Goal: Task Accomplishment & Management: Use online tool/utility

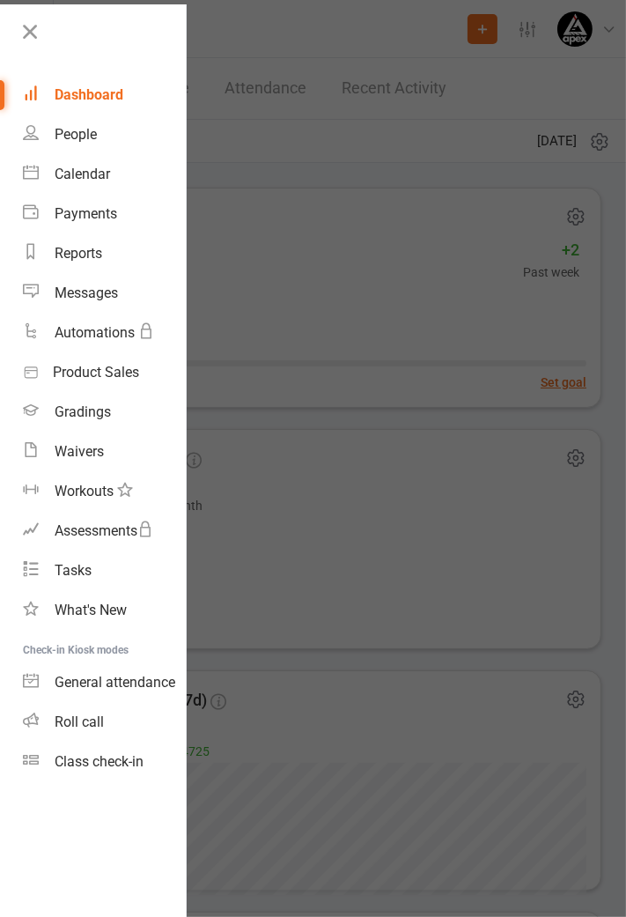
click at [106, 774] on link "Class check-in" at bounding box center [104, 762] width 163 height 40
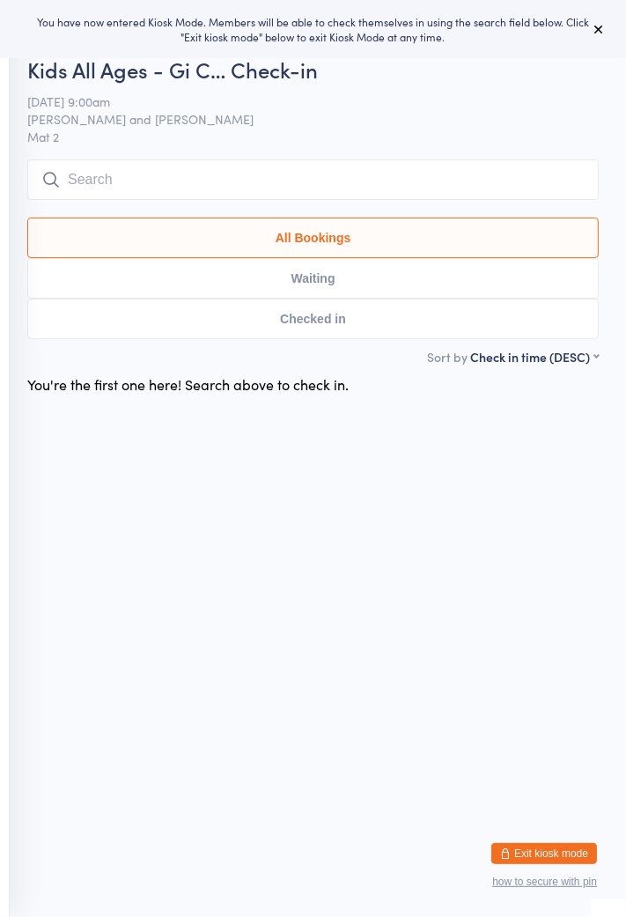
click at [293, 179] on input "search" at bounding box center [313, 179] width 572 height 41
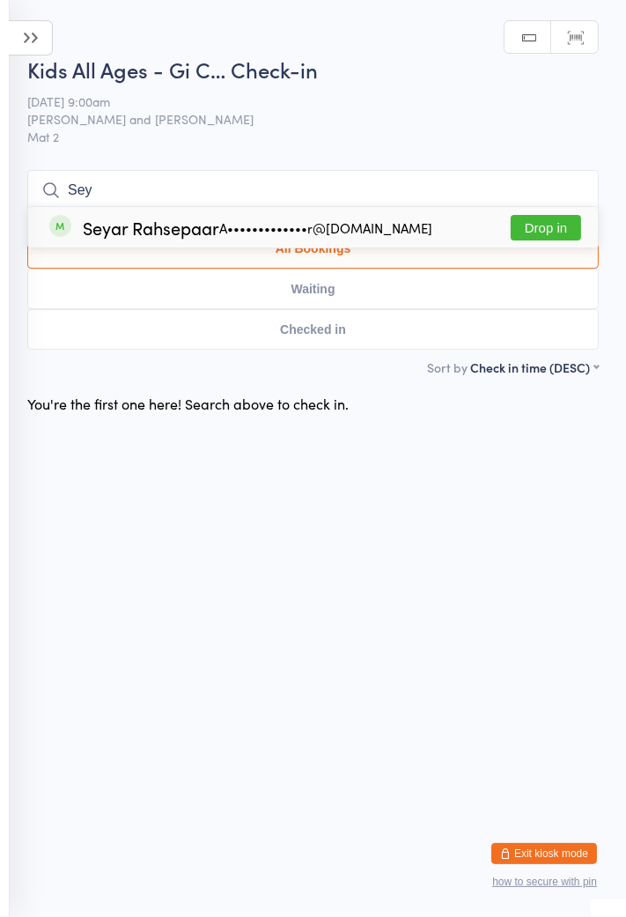
type input "Sey"
click at [250, 239] on div "Seyar Rahsepaar A•••••••••••••r@gmail.com Drop in" at bounding box center [313, 227] width 570 height 41
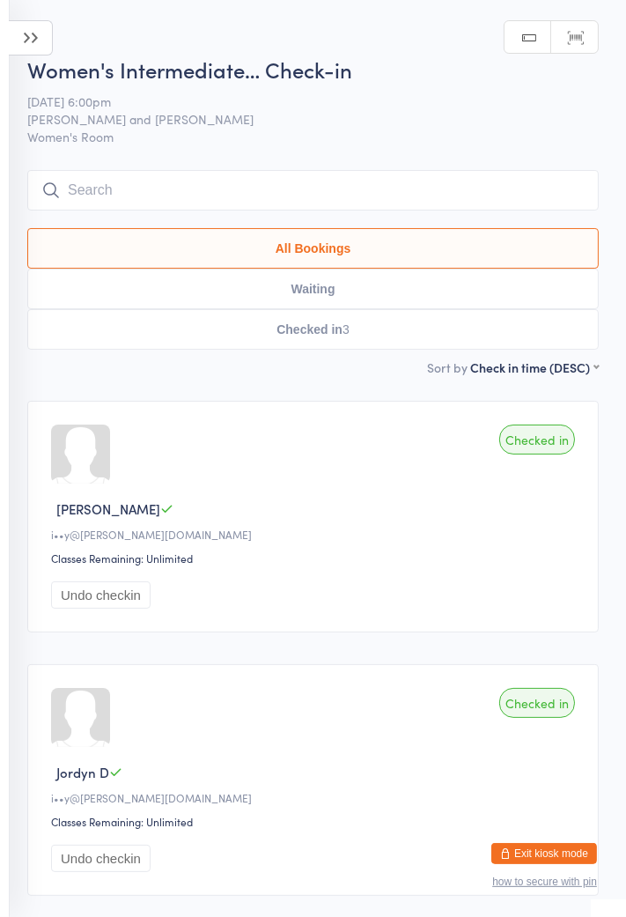
click at [34, 45] on icon at bounding box center [31, 37] width 44 height 35
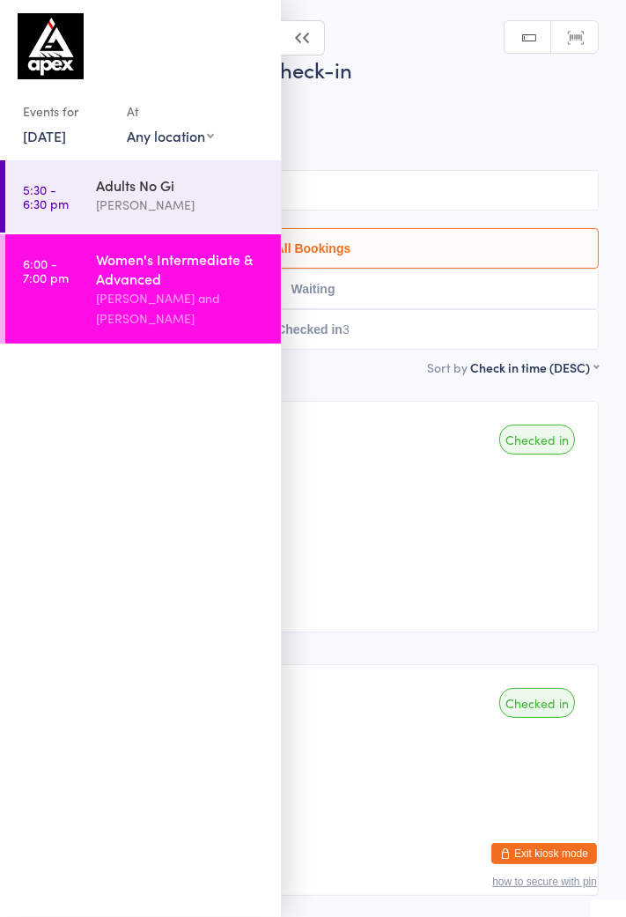
click at [66, 142] on link "24 Jul, 2025" at bounding box center [44, 135] width 43 height 19
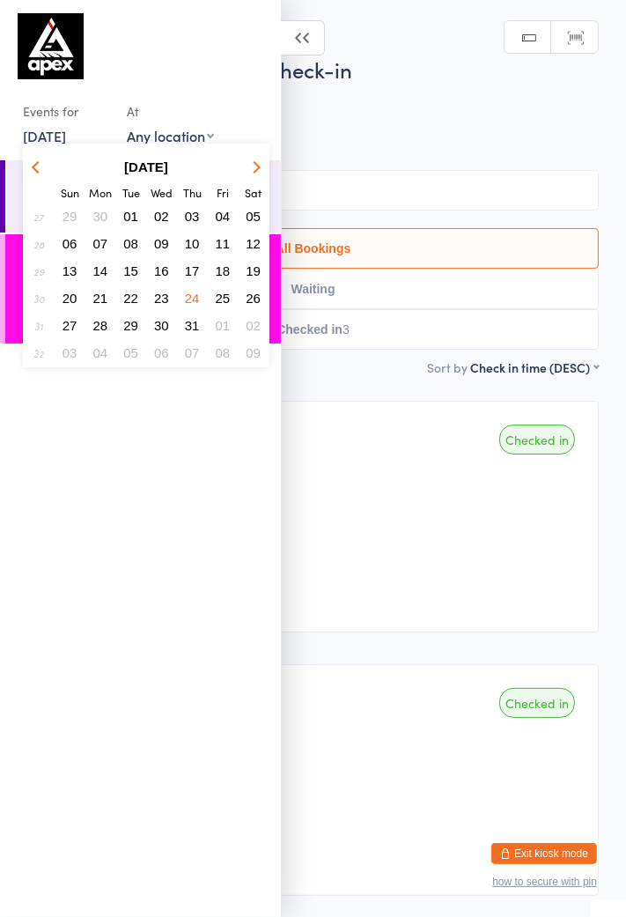
click at [254, 178] on button "button" at bounding box center [254, 167] width 26 height 24
click at [254, 176] on button "button" at bounding box center [254, 167] width 26 height 24
click at [245, 354] on button "11" at bounding box center [253, 353] width 27 height 24
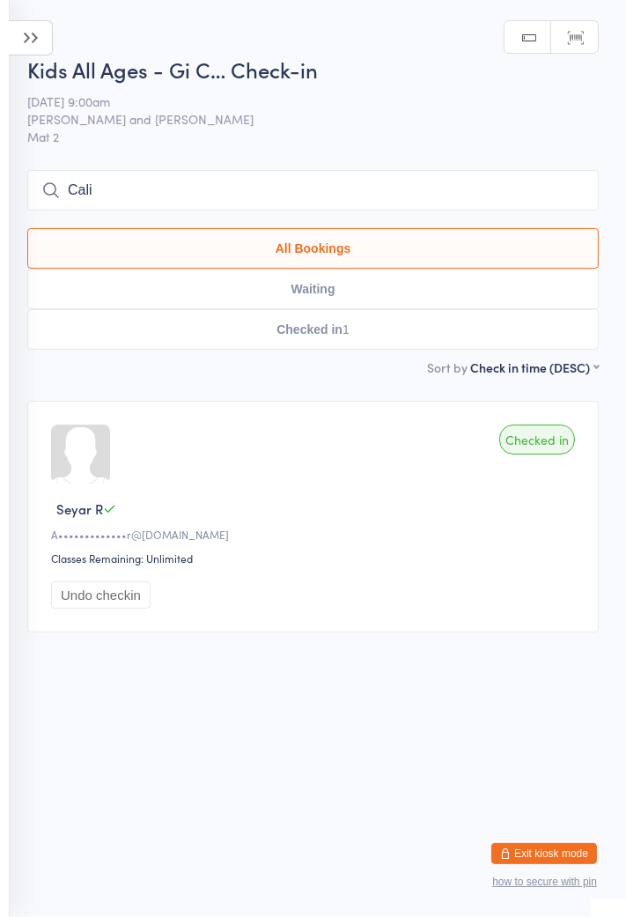
type input "Cal"
click at [574, 188] on input "Cal" at bounding box center [313, 190] width 572 height 41
click at [469, 197] on input "Cali" at bounding box center [313, 190] width 572 height 41
type input "C"
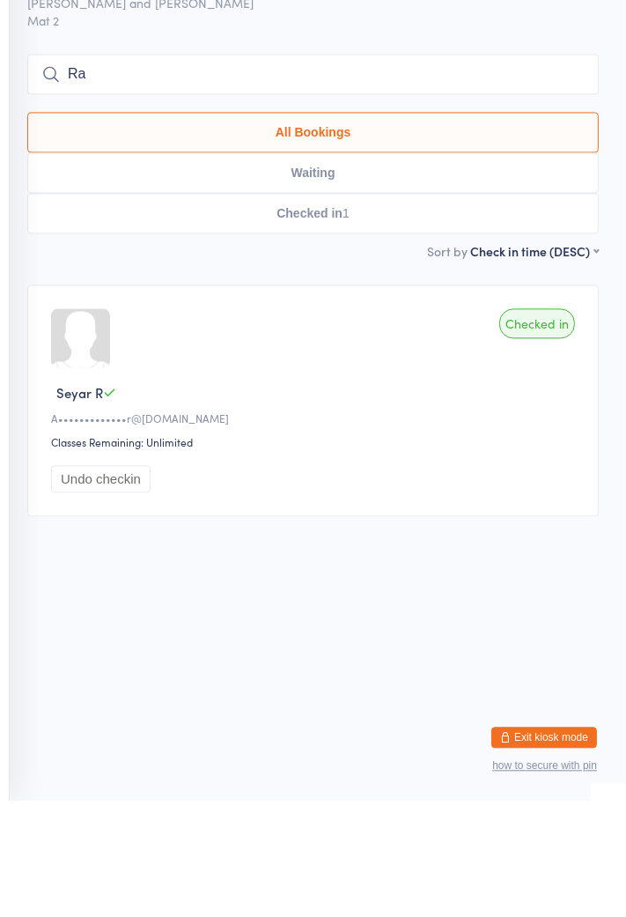
type input "R"
click at [226, 230] on button "All Bookings" at bounding box center [313, 248] width 572 height 41
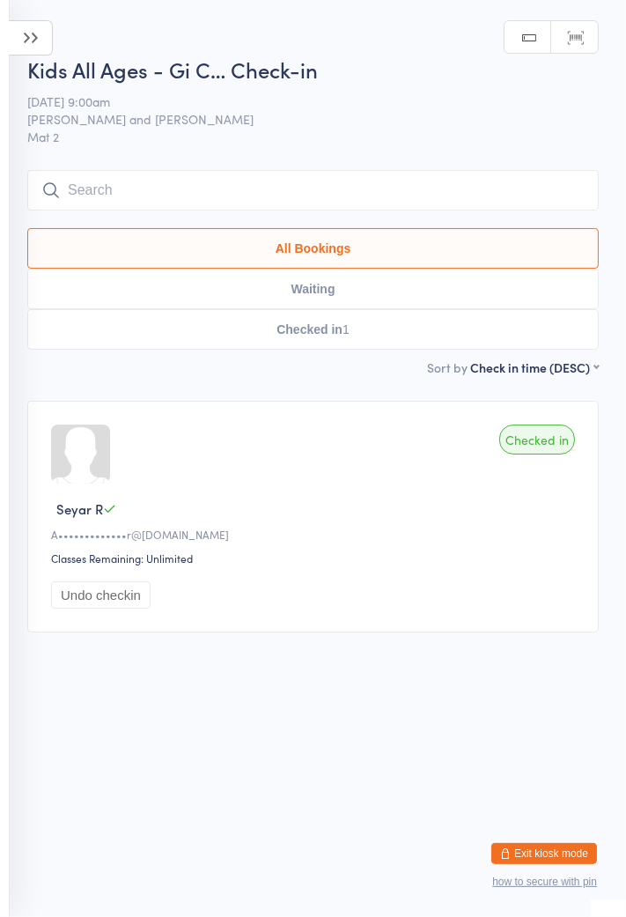
click at [342, 195] on input "search" at bounding box center [313, 190] width 572 height 41
type input "Onyx"
click at [564, 190] on input "Onyx" at bounding box center [313, 190] width 572 height 41
click at [572, 190] on input "Onyx" at bounding box center [313, 190] width 572 height 41
type input "Onyx"
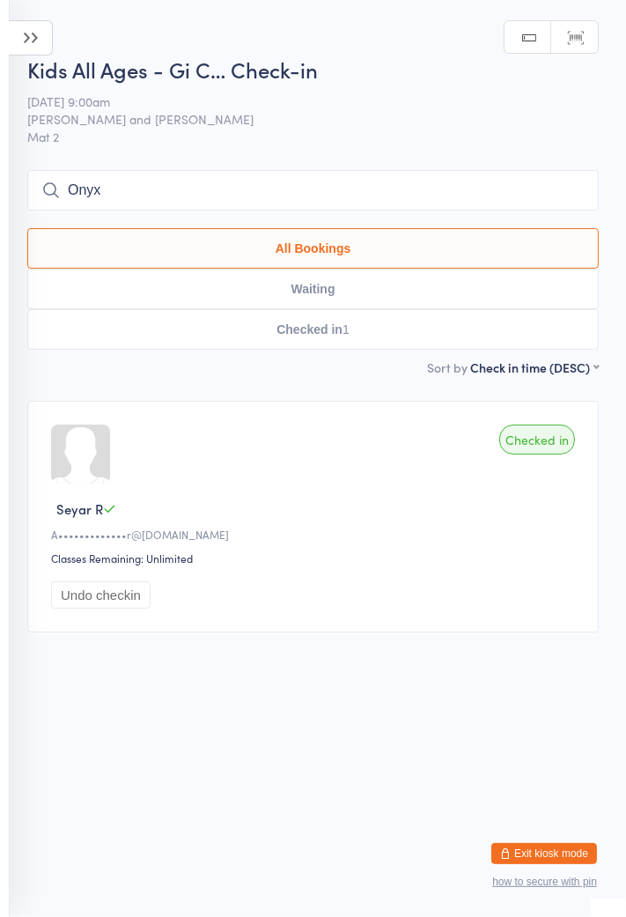
click at [536, 101] on span "11 Oct 9:00am" at bounding box center [299, 102] width 544 height 18
click at [210, 189] on input "Onyx" at bounding box center [313, 190] width 572 height 41
